Goal: Use online tool/utility: Utilize a website feature to perform a specific function

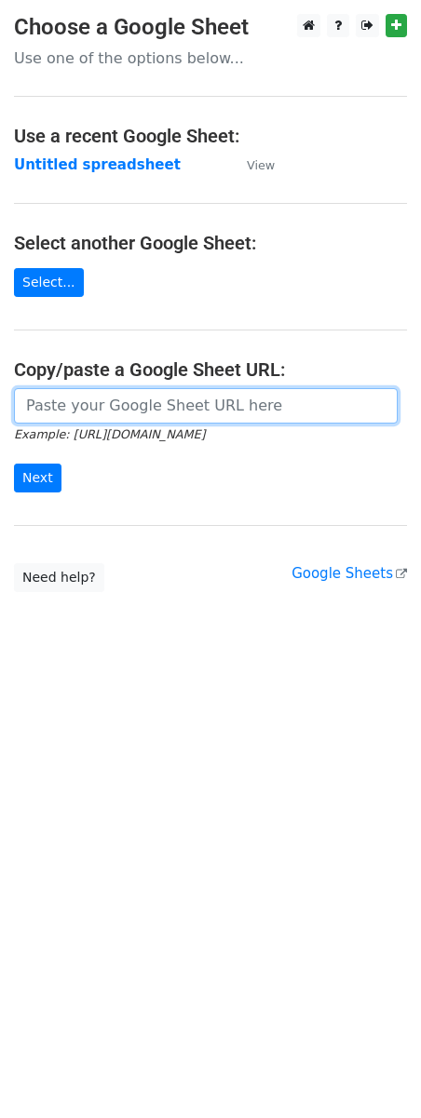
click at [101, 403] on input "url" at bounding box center [206, 405] width 384 height 35
paste input "[URL][DOMAIN_NAME]"
type input "[URL][DOMAIN_NAME]"
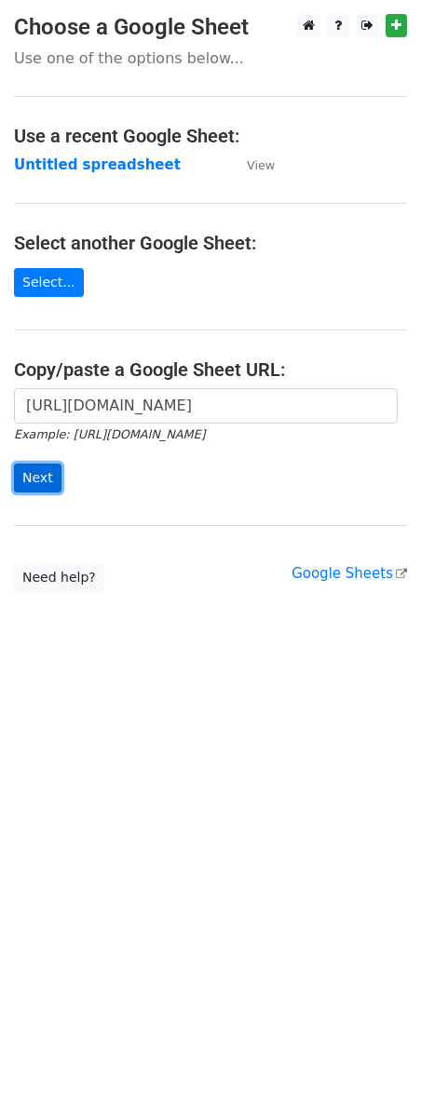
click at [22, 481] on input "Next" at bounding box center [37, 478] width 47 height 29
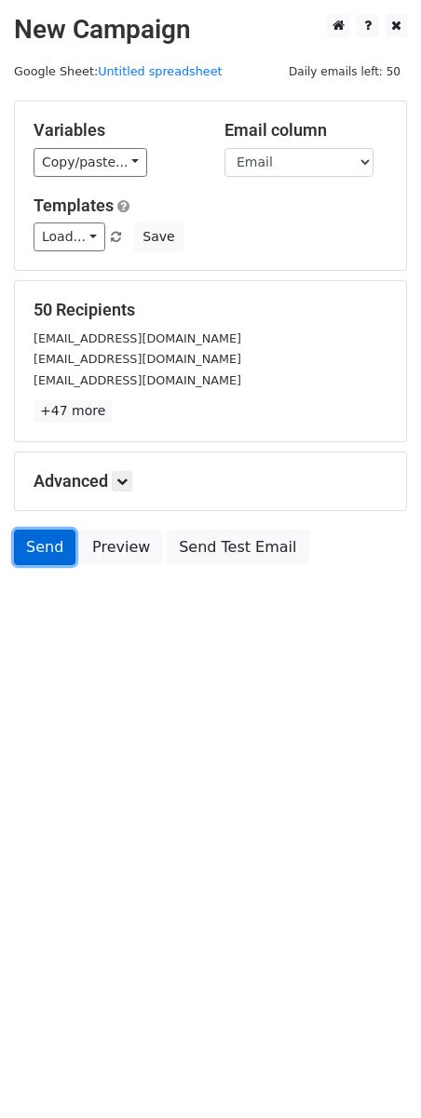
click at [31, 555] on link "Send" at bounding box center [44, 547] width 61 height 35
